Goal: Transaction & Acquisition: Purchase product/service

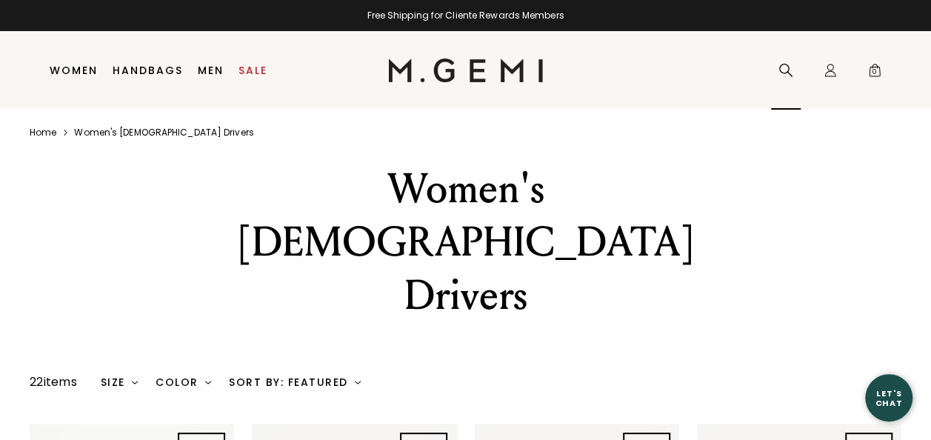
click at [779, 90] on div "Search" at bounding box center [786, 71] width 30 height 78
click at [788, 74] on icon at bounding box center [786, 70] width 15 height 15
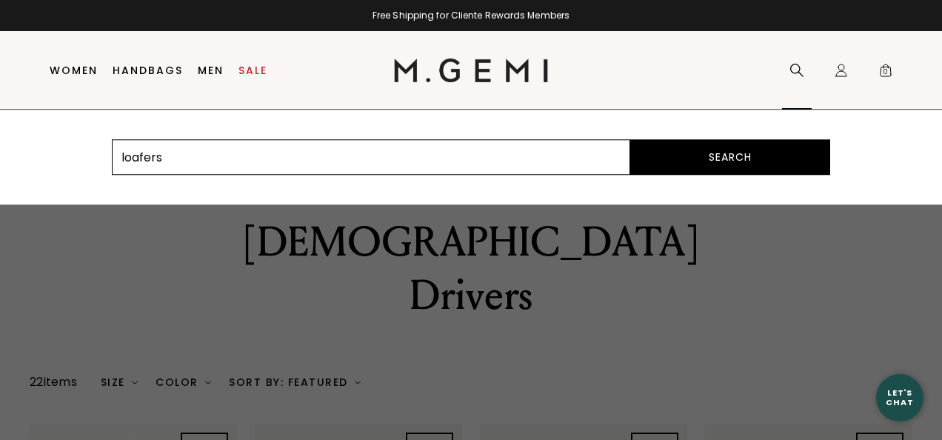
type input "loafers"
click at [630, 139] on button "Search" at bounding box center [730, 157] width 200 height 36
click at [740, 145] on button "Search" at bounding box center [730, 157] width 200 height 36
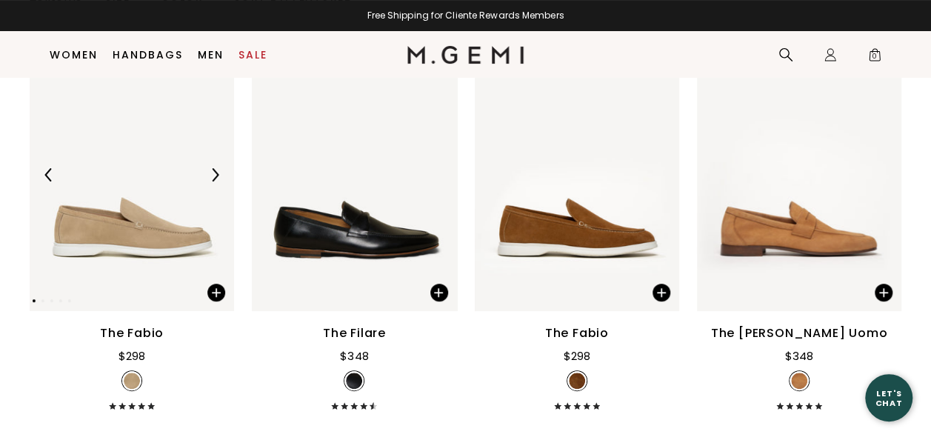
scroll to position [265, 0]
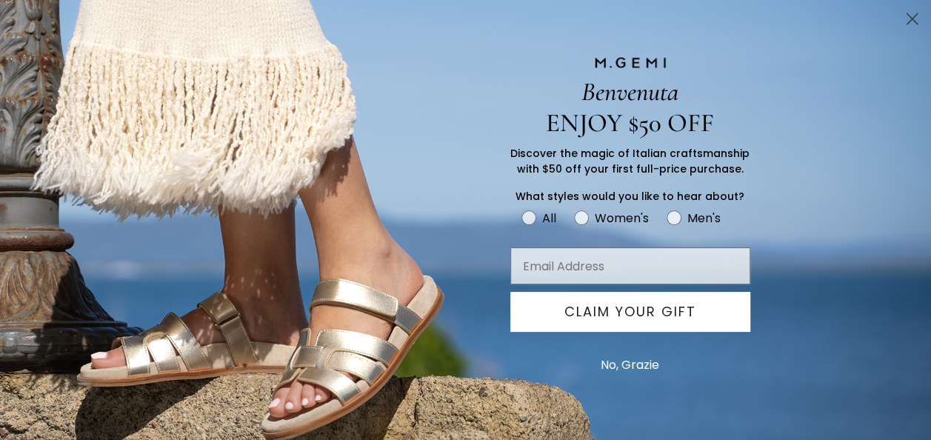
click at [908, 10] on circle "Close dialog" at bounding box center [912, 19] width 24 height 24
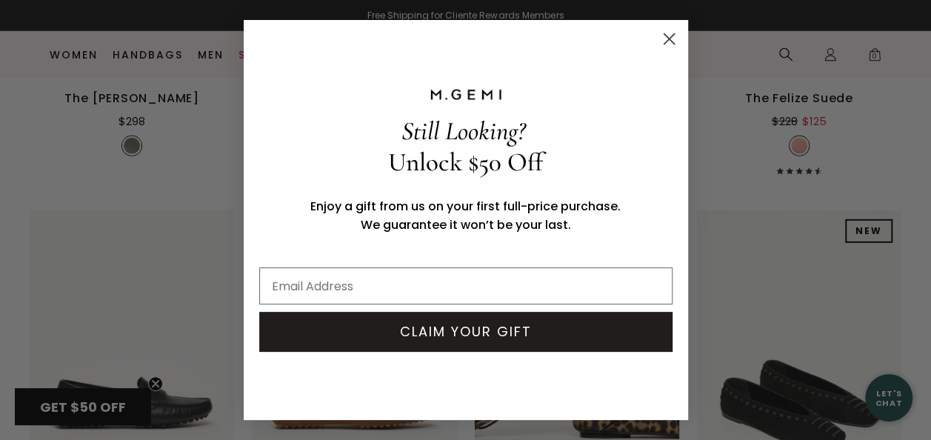
scroll to position [4710, 0]
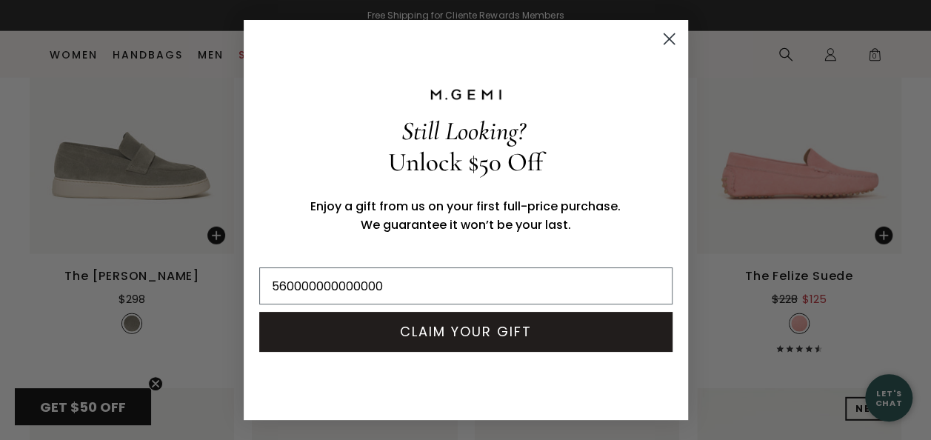
type input "560000000000000"
click at [673, 33] on circle "Close dialog" at bounding box center [668, 39] width 24 height 24
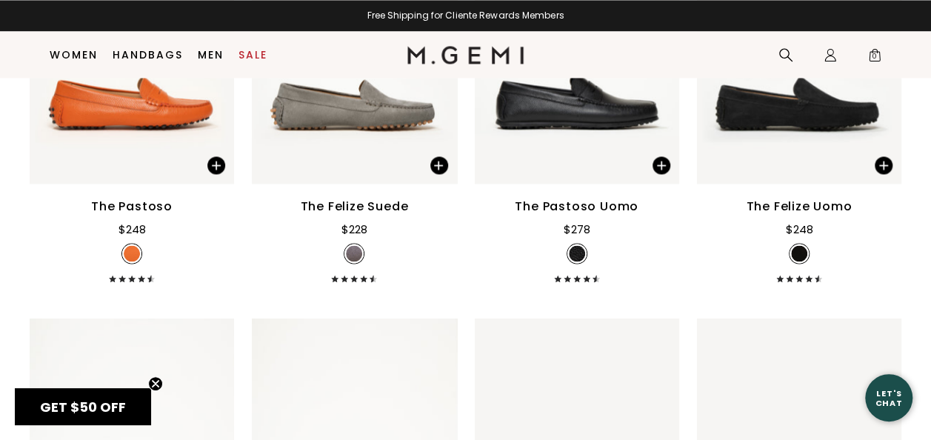
scroll to position [6874, 0]
